Goal: Information Seeking & Learning: Learn about a topic

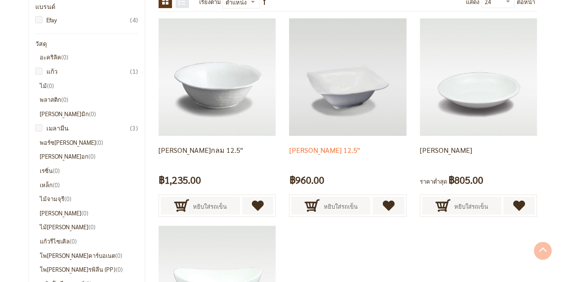
scroll to position [179, 0]
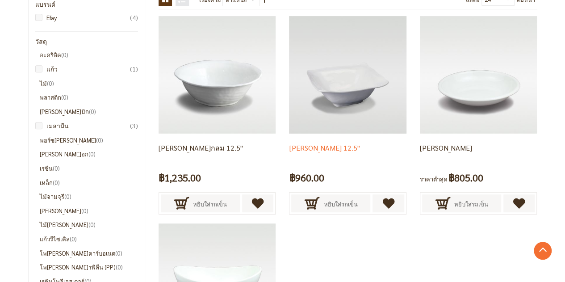
click at [352, 65] on img at bounding box center [347, 74] width 117 height 117
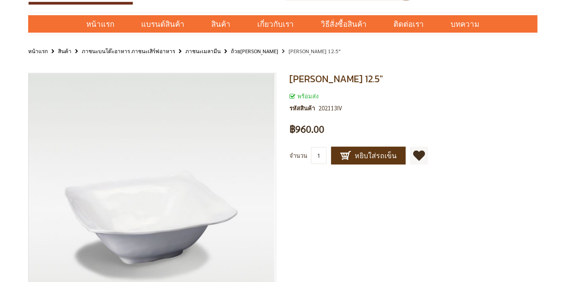
scroll to position [89, 0]
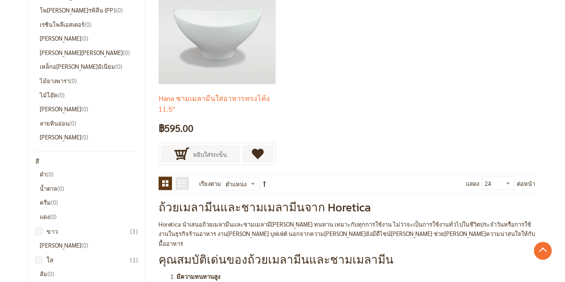
scroll to position [402, 0]
